Goal: Navigation & Orientation: Find specific page/section

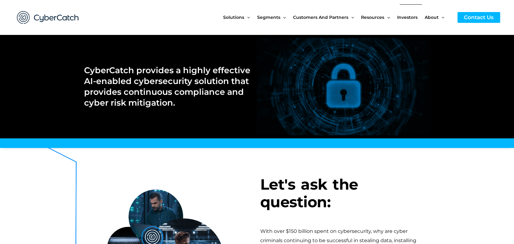
click at [400, 19] on span "Investors" at bounding box center [407, 17] width 20 height 26
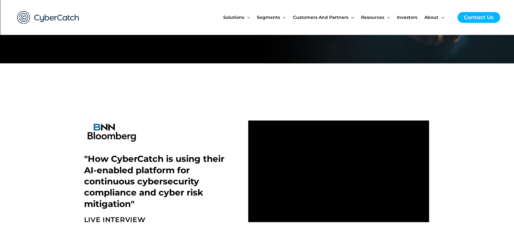
scroll to position [124, 0]
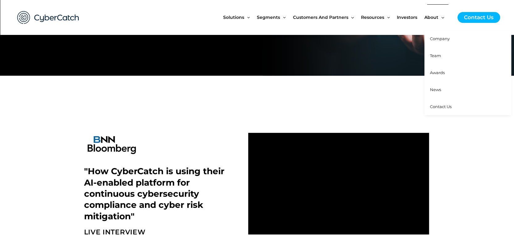
click at [444, 74] on span "Awards" at bounding box center [437, 72] width 15 height 5
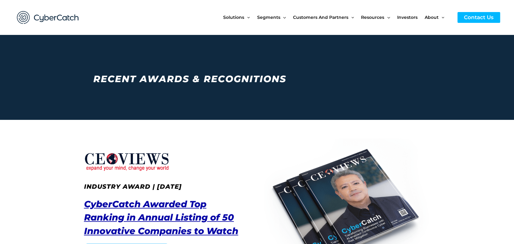
click at [59, 19] on img at bounding box center [48, 18] width 74 height 26
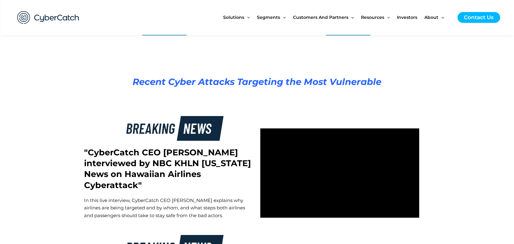
scroll to position [1088, 0]
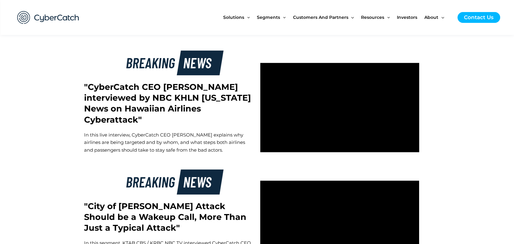
click at [189, 130] on div ""CyberCatch CEO [PERSON_NAME] interviewed by NBC KHLN [US_STATE] News on Hawaii…" at bounding box center [169, 107] width 176 height 118
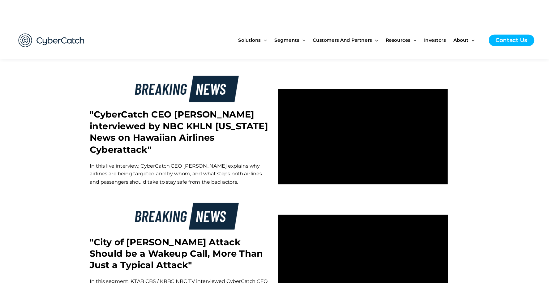
scroll to position [872, 0]
